Goal: Information Seeking & Learning: Check status

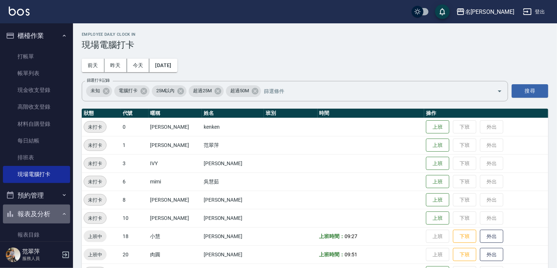
click at [38, 214] on button "報表及分析" at bounding box center [36, 214] width 67 height 19
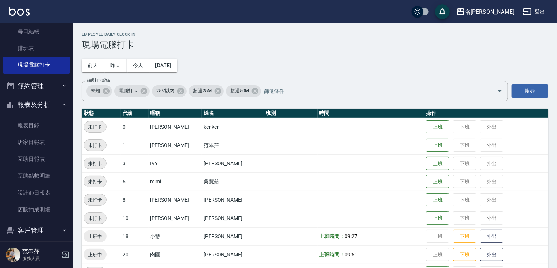
scroll to position [111, 0]
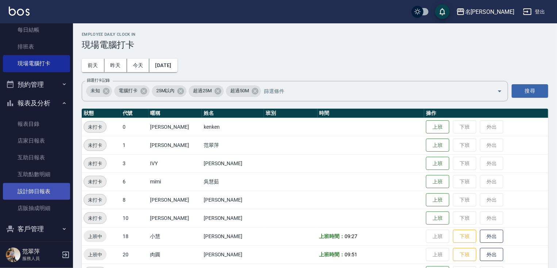
click at [47, 192] on link "設計師日報表" at bounding box center [36, 191] width 67 height 17
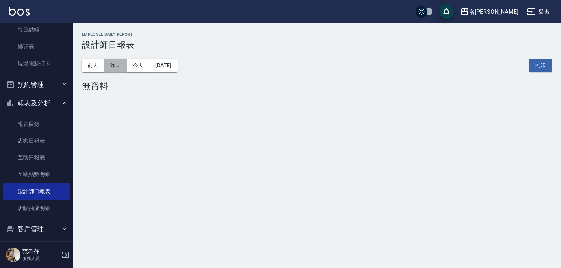
click at [106, 66] on button "昨天" at bounding box center [115, 66] width 23 height 14
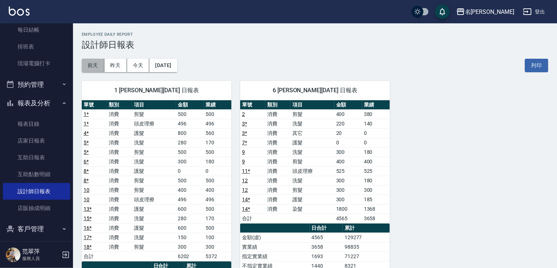
click at [99, 66] on button "前天" at bounding box center [93, 66] width 23 height 14
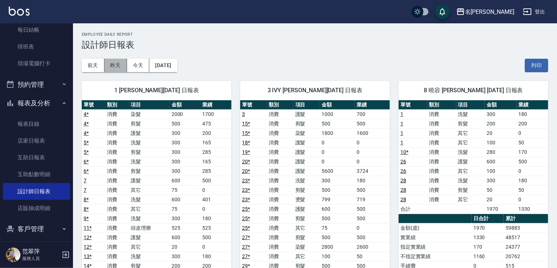
click at [114, 63] on button "昨天" at bounding box center [115, 66] width 23 height 14
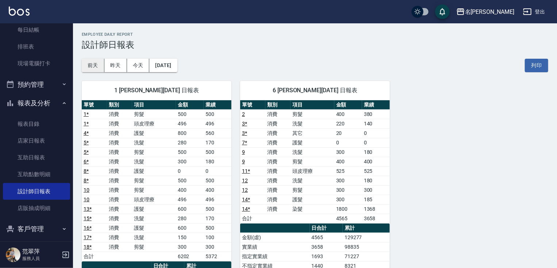
click at [90, 62] on button "前天" at bounding box center [93, 66] width 23 height 14
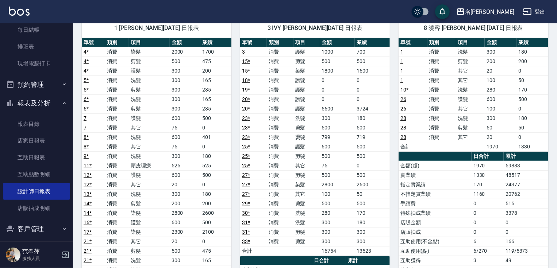
scroll to position [51, 0]
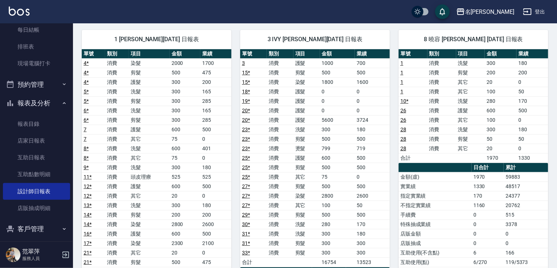
drag, startPoint x: 554, startPoint y: 88, endPoint x: 550, endPoint y: 73, distance: 15.1
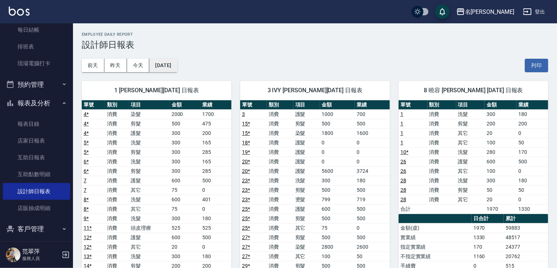
click at [171, 64] on button "[DATE]" at bounding box center [163, 66] width 28 height 14
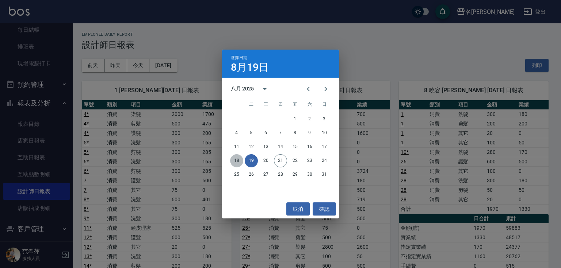
click at [235, 160] on button "18" at bounding box center [236, 160] width 13 height 13
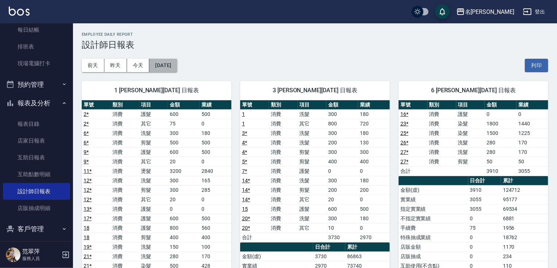
click at [162, 67] on button "[DATE]" at bounding box center [163, 66] width 28 height 14
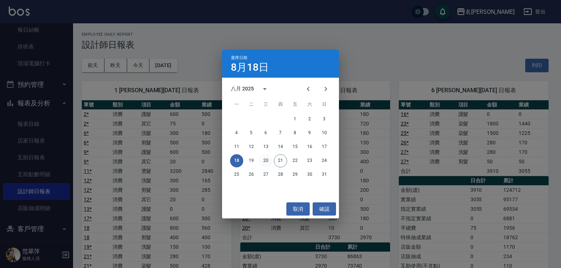
click at [267, 162] on button "20" at bounding box center [265, 160] width 13 height 13
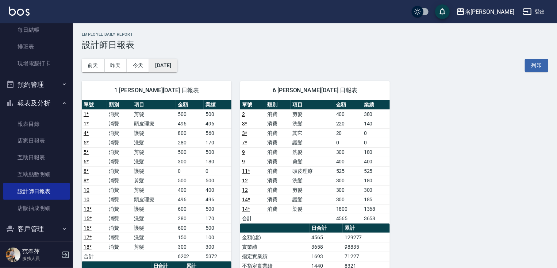
click at [160, 66] on button "[DATE]" at bounding box center [163, 66] width 28 height 14
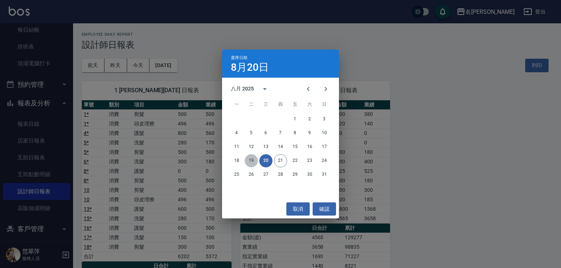
click at [256, 158] on button "19" at bounding box center [251, 160] width 13 height 13
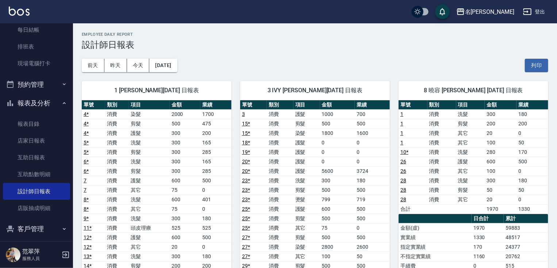
click at [41, 105] on button "報表及分析" at bounding box center [36, 103] width 67 height 19
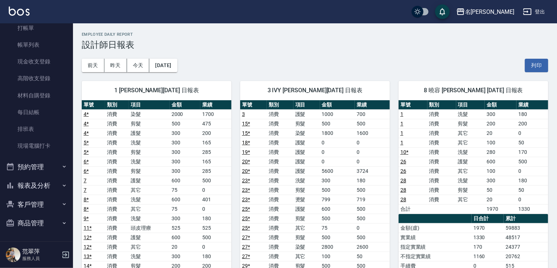
scroll to position [28, 0]
